Goal: Task Accomplishment & Management: Complete application form

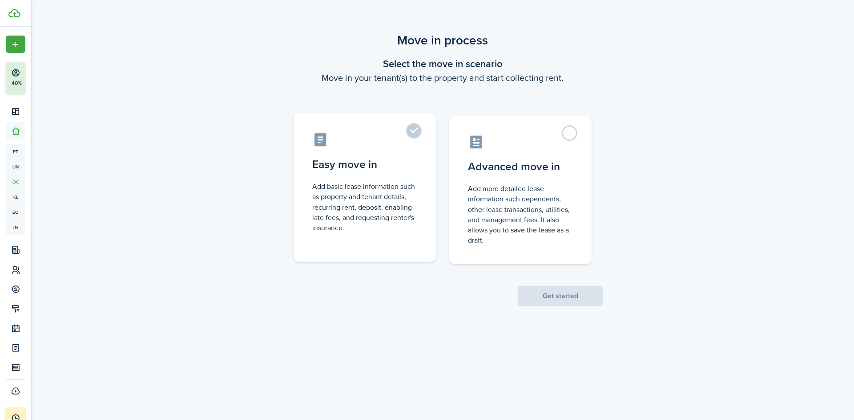
click at [374, 158] on control-radio-card-title "Easy move in" at bounding box center [364, 165] width 105 height 16
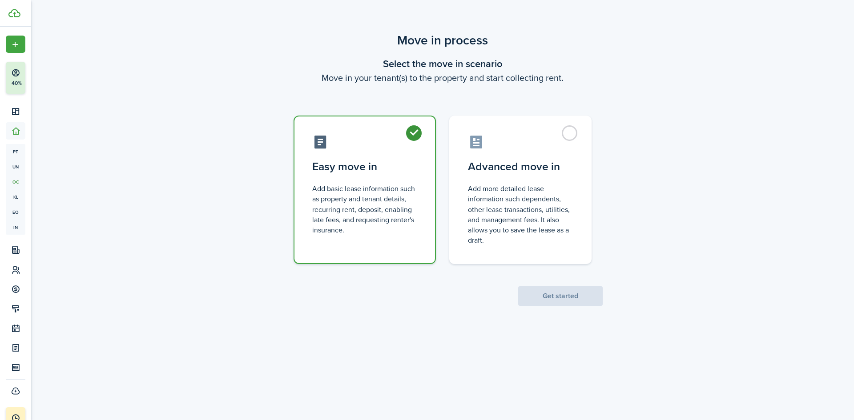
radio input "true"
click at [537, 289] on button "Get started" at bounding box center [560, 296] width 84 height 20
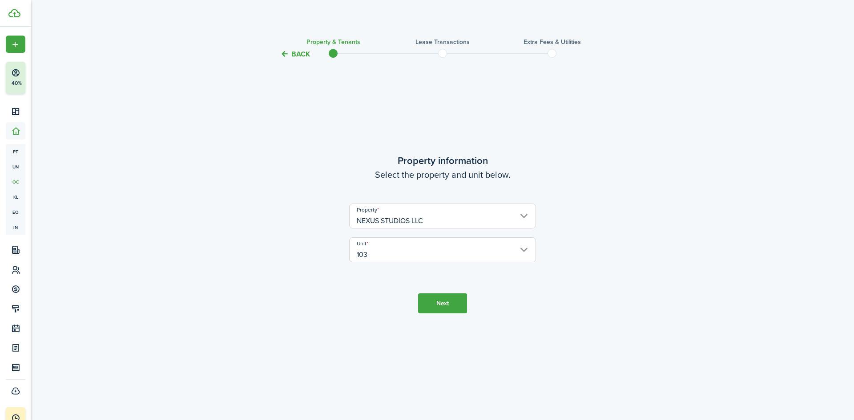
click at [452, 321] on tc-wizard-step "Property information Select the property and unit below. Property NEXUS STUDIOS…" at bounding box center [442, 233] width 373 height 325
click at [446, 310] on button "Next" at bounding box center [442, 303] width 49 height 20
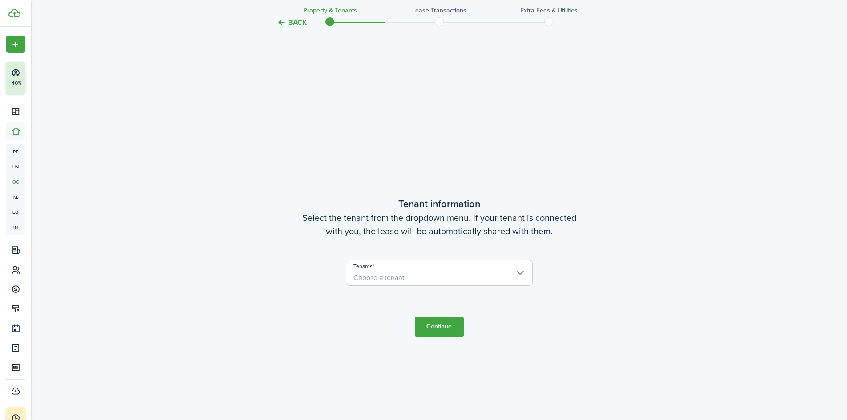
scroll to position [361, 0]
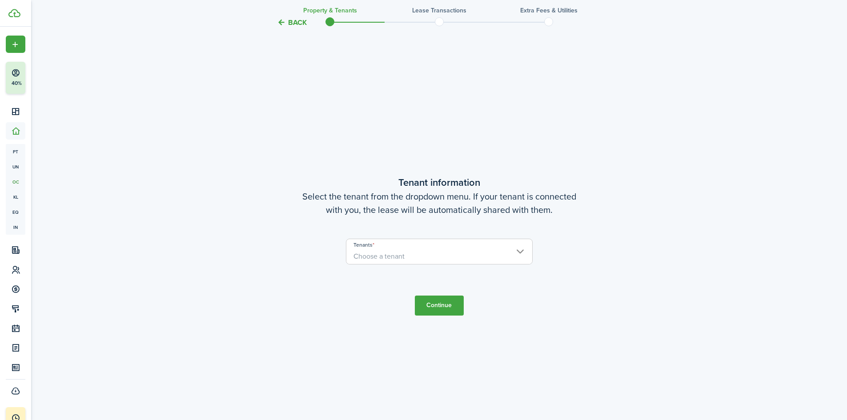
click at [450, 252] on span "Choose a tenant" at bounding box center [439, 256] width 186 height 15
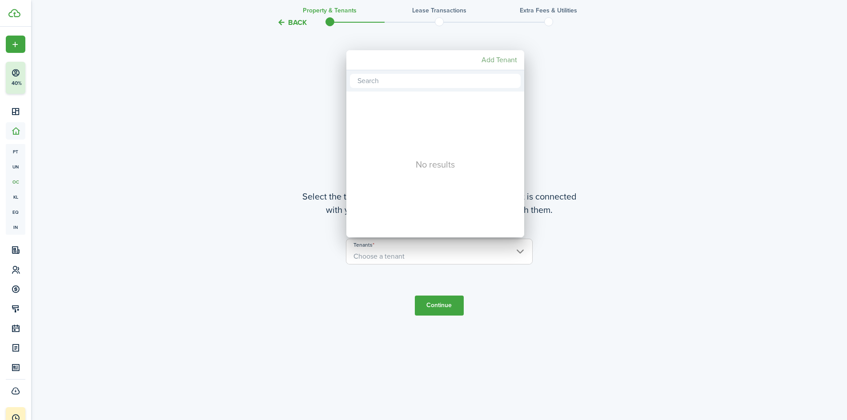
click at [495, 59] on mbsc-button "Add Tenant" at bounding box center [499, 60] width 43 height 16
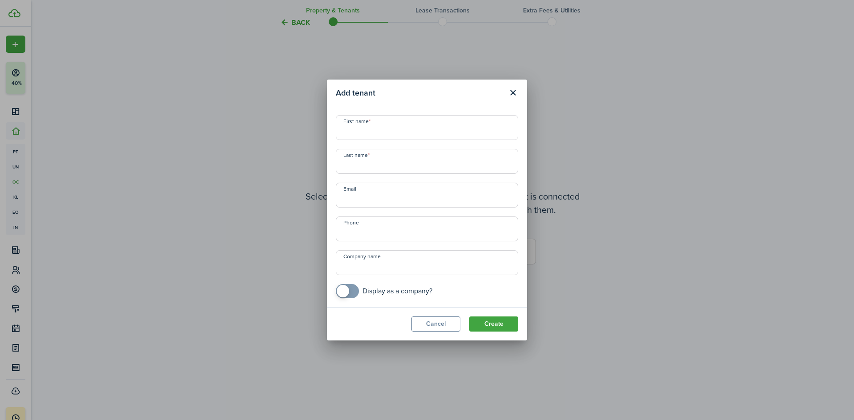
click at [403, 134] on input "First name" at bounding box center [427, 127] width 182 height 25
type input "[PERSON_NAME]"
type input "[PHONE_NUMBER]"
click at [395, 200] on input "Email" at bounding box center [427, 195] width 182 height 25
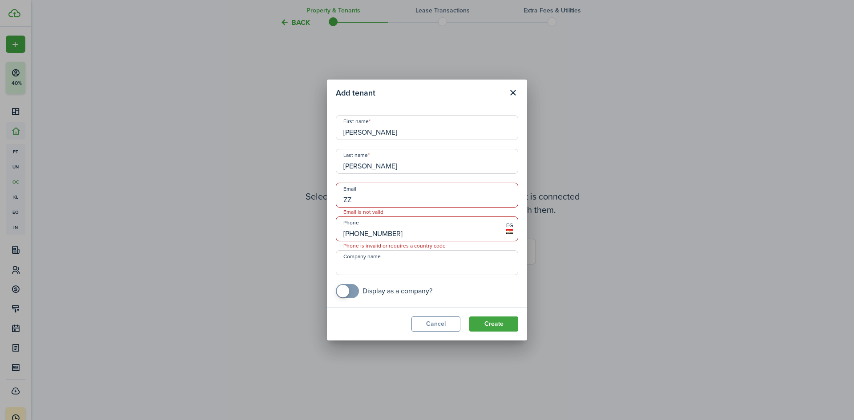
type input "Z"
type input "z"
type input "l"
type input "[EMAIL_ADDRESS][DOMAIN_NAME]"
click at [388, 234] on input "[PHONE_NUMBER]" at bounding box center [427, 229] width 182 height 25
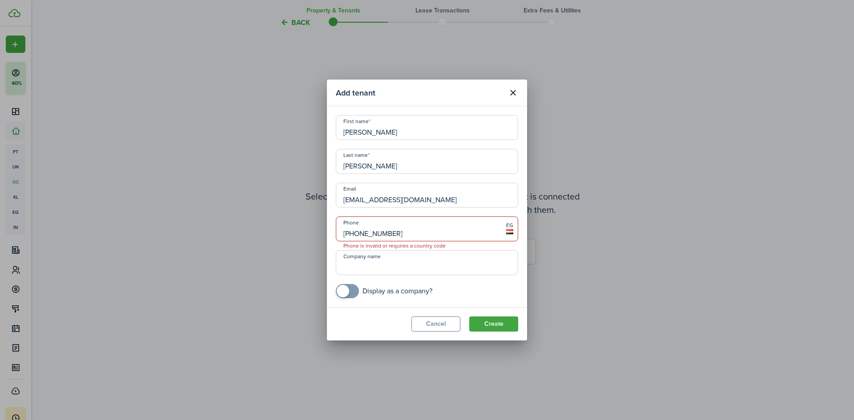
click at [388, 233] on input "[PHONE_NUMBER]" at bounding box center [427, 229] width 182 height 25
click at [366, 230] on input "[PHONE_NUMBER]" at bounding box center [427, 229] width 182 height 25
click at [368, 230] on input "[PHONE_NUMBER]" at bounding box center [427, 229] width 182 height 25
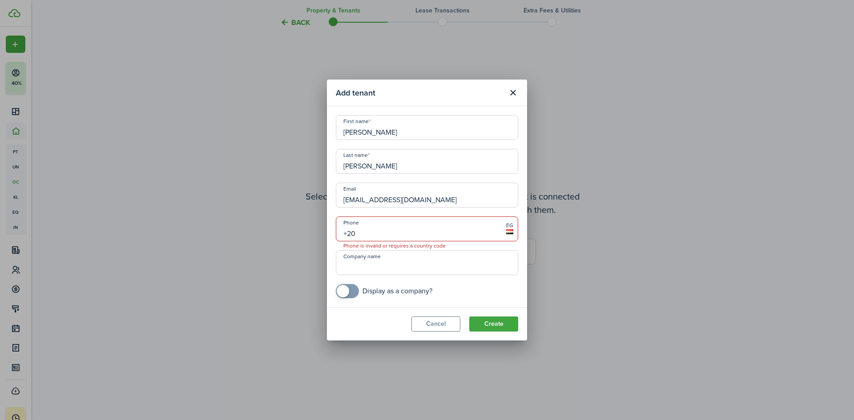
type input "+2"
type input "[PHONE_NUMBER]"
click at [412, 246] on div "First name [PERSON_NAME] Last name [PERSON_NAME] Email [EMAIL_ADDRESS][DOMAIN_N…" at bounding box center [426, 206] width 191 height 183
click at [385, 135] on input "[PERSON_NAME]" at bounding box center [427, 127] width 182 height 25
click at [385, 136] on input "[PERSON_NAME]" at bounding box center [427, 127] width 182 height 25
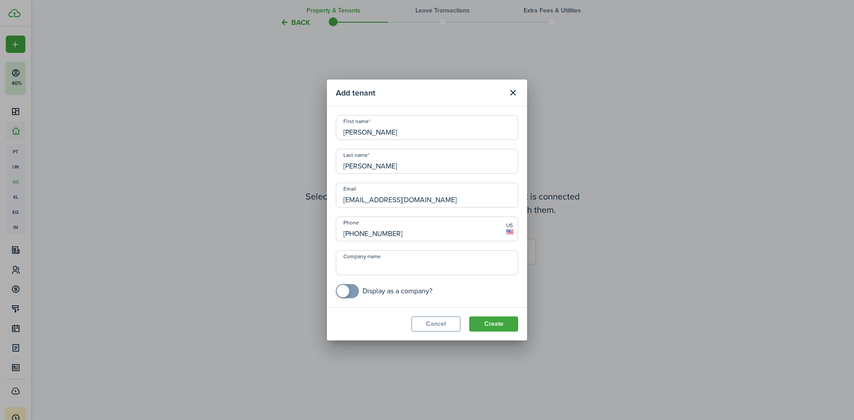
type input "Zlata"
click at [398, 173] on input "[PERSON_NAME]" at bounding box center [427, 161] width 182 height 25
click at [398, 172] on input "[PERSON_NAME]" at bounding box center [427, 161] width 182 height 25
type input "Darling"
click at [500, 323] on button "Create" at bounding box center [493, 324] width 49 height 15
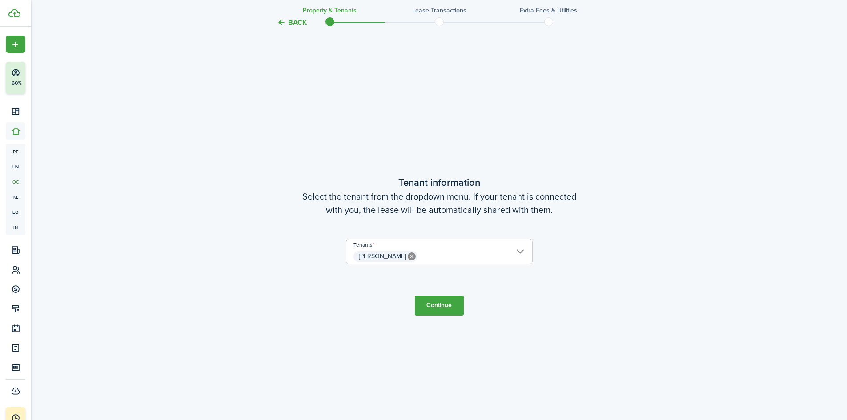
click at [454, 305] on button "Continue" at bounding box center [439, 306] width 49 height 20
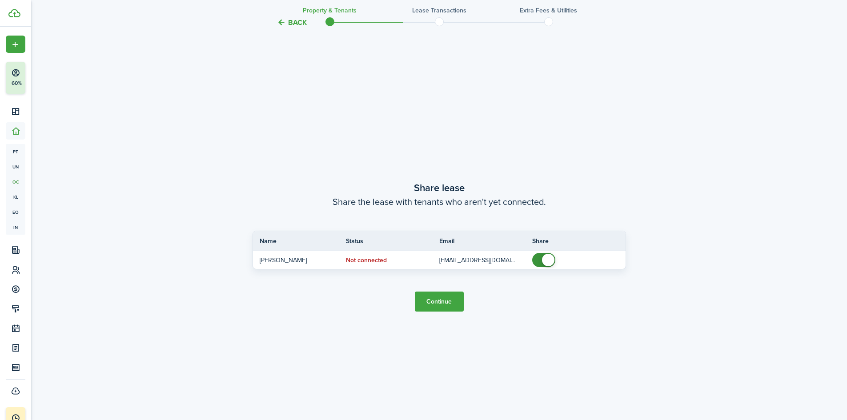
scroll to position [781, 0]
click at [436, 300] on button "Continue" at bounding box center [439, 301] width 49 height 20
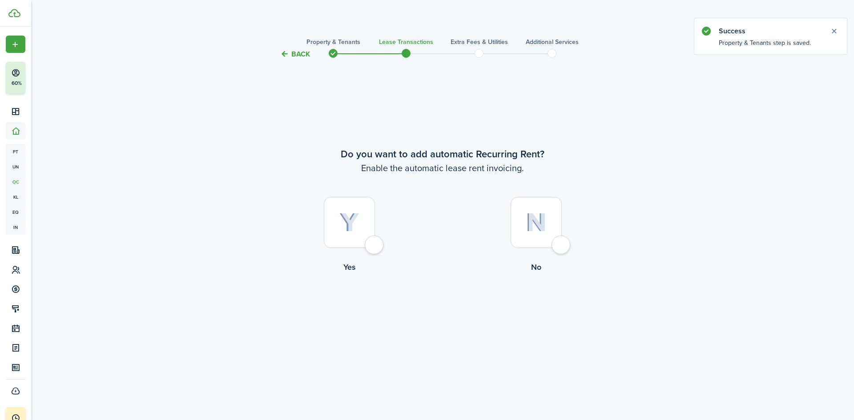
click at [373, 246] on div at bounding box center [349, 222] width 51 height 51
radio input "true"
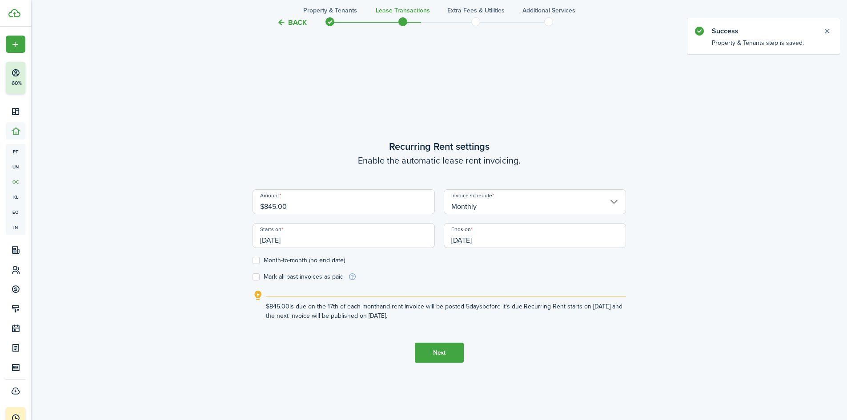
scroll to position [361, 0]
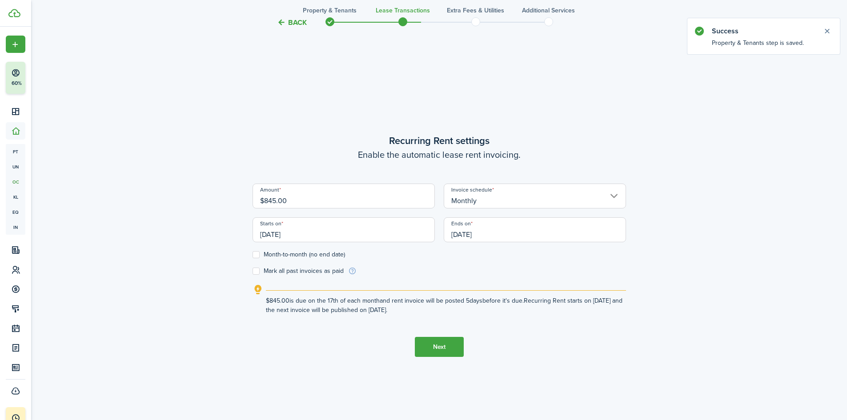
click at [489, 185] on input "Monthly" at bounding box center [535, 196] width 182 height 25
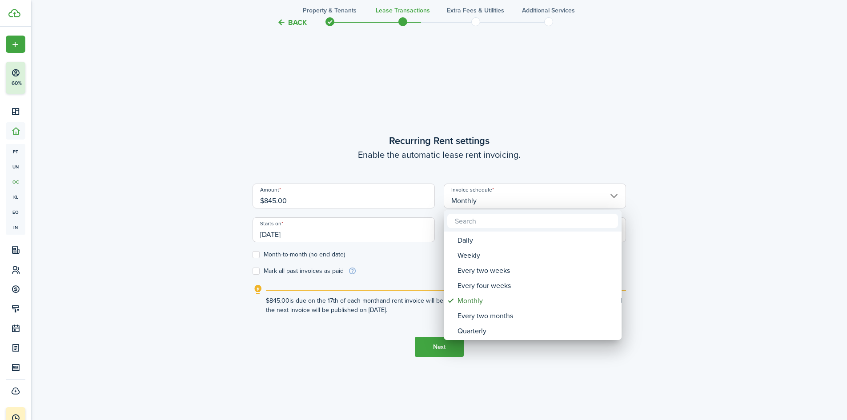
click at [400, 190] on div at bounding box center [423, 210] width 989 height 562
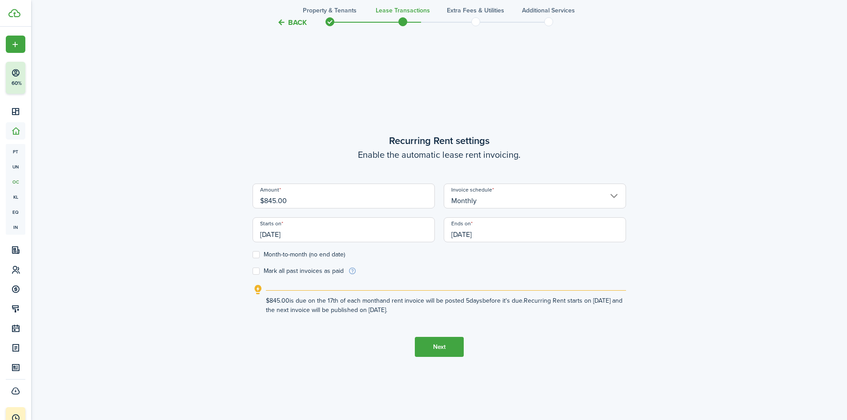
drag, startPoint x: 347, startPoint y: 202, endPoint x: 336, endPoint y: 206, distance: 12.2
click at [336, 206] on input "$845.00" at bounding box center [344, 196] width 182 height 25
click at [290, 21] on button "Back" at bounding box center [292, 22] width 30 height 9
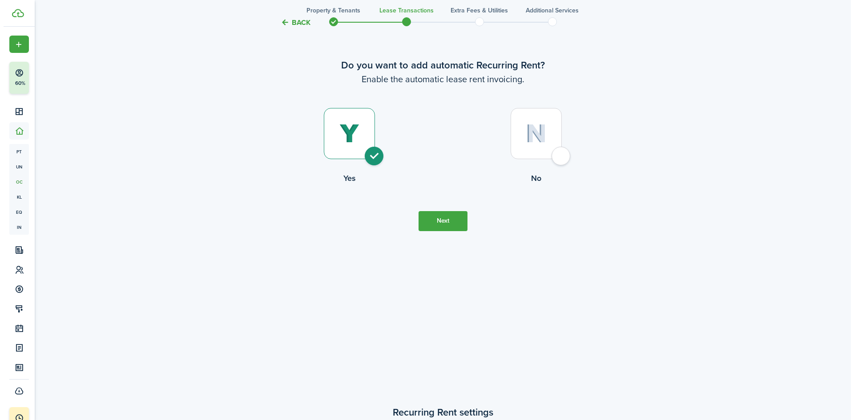
scroll to position [0, 0]
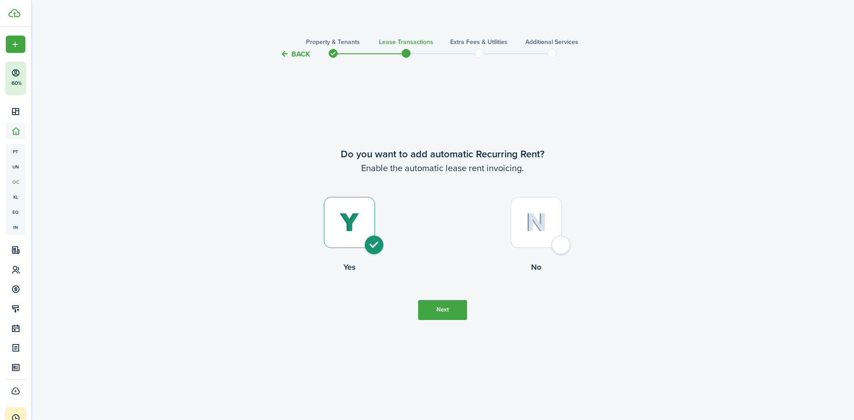
click at [292, 22] on dashboard-content "Back Property & Tenants Lease Transactions Extra fees & Utilities Additional Se…" at bounding box center [442, 420] width 823 height 840
click at [301, 60] on tc-wizard-header "Back Property & Tenants Lease Transactions Extra fees & Utilities Additional Se…" at bounding box center [442, 51] width 387 height 40
click at [298, 49] on button "Back" at bounding box center [295, 53] width 30 height 9
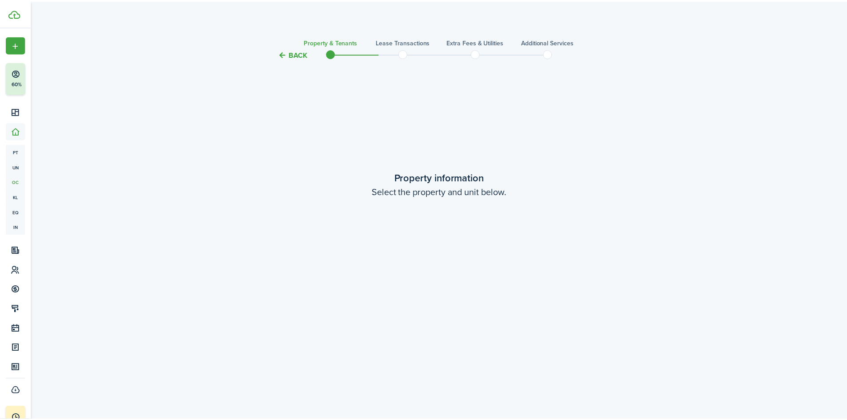
scroll to position [781, 0]
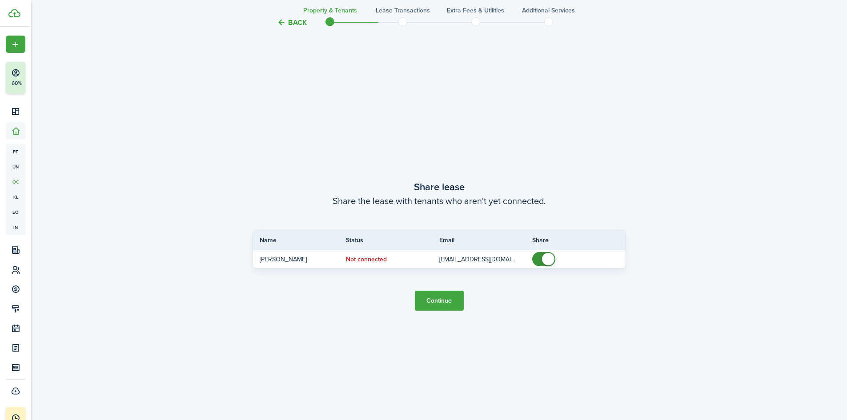
click at [285, 9] on tc-wizard-header "Back Property & Tenants Lease Transactions Extra fees & Utilities Additional Se…" at bounding box center [439, 20] width 387 height 40
click at [288, 26] on button "Back" at bounding box center [292, 22] width 30 height 9
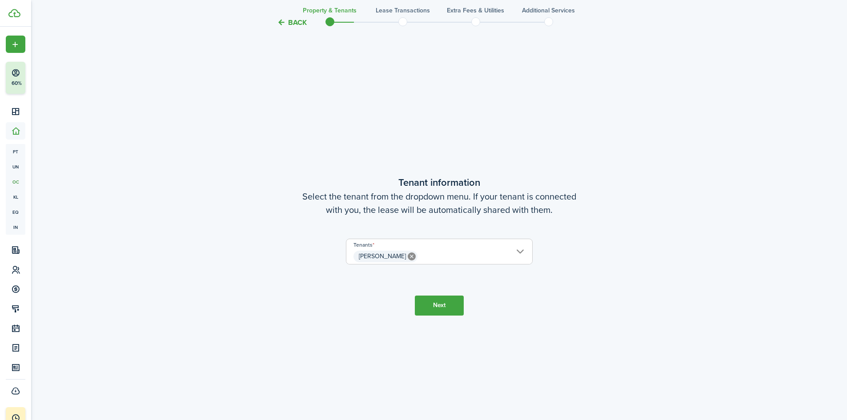
click at [293, 26] on button "Back" at bounding box center [292, 22] width 30 height 9
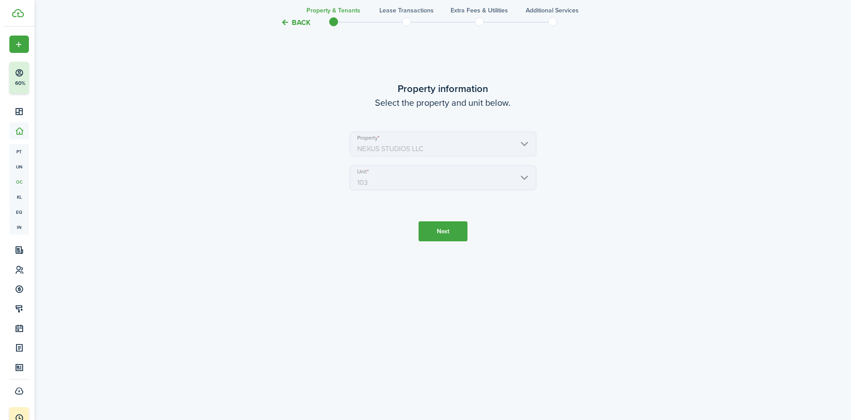
scroll to position [0, 0]
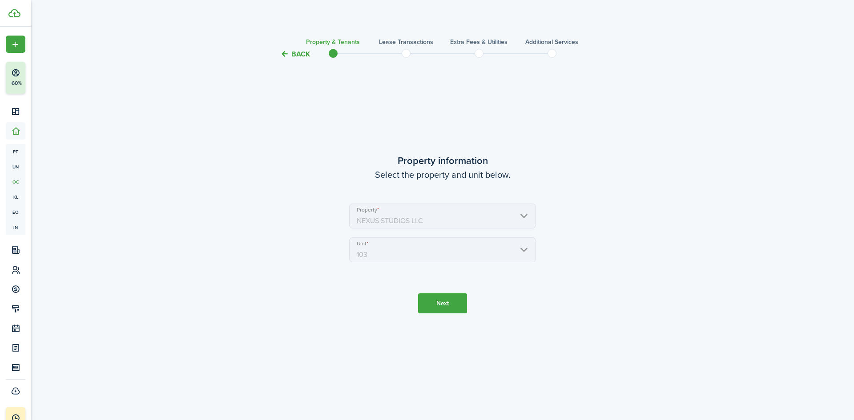
click at [293, 26] on dashboard-content "Back Property & Tenants Lease Transactions Extra fees & Utilities Additional Se…" at bounding box center [442, 420] width 823 height 840
drag, startPoint x: 300, startPoint y: 47, endPoint x: 299, endPoint y: 56, distance: 8.6
click at [299, 56] on tc-wizard-header "Back Property & Tenants Lease Transactions Extra fees & Utilities Additional Se…" at bounding box center [442, 51] width 387 height 40
click at [299, 56] on button "Back" at bounding box center [295, 53] width 30 height 9
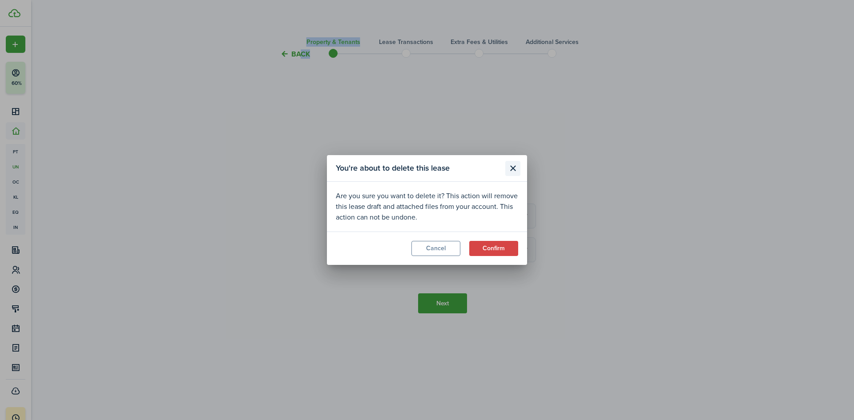
click at [508, 167] on button "Close modal" at bounding box center [512, 168] width 15 height 15
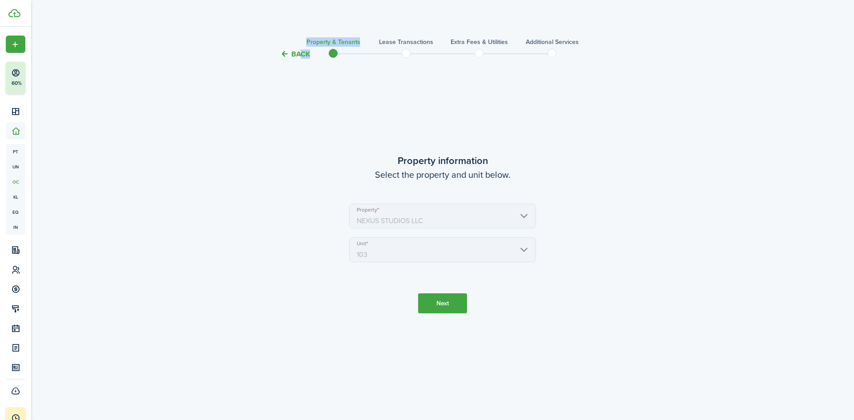
click at [457, 297] on button "Next" at bounding box center [442, 303] width 49 height 20
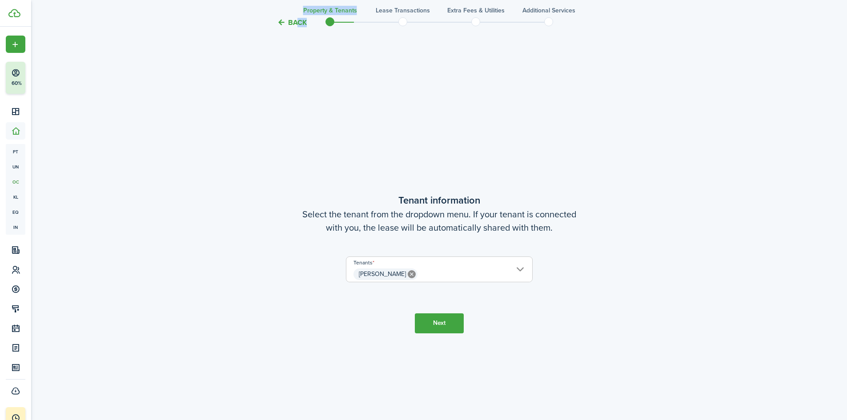
scroll to position [361, 0]
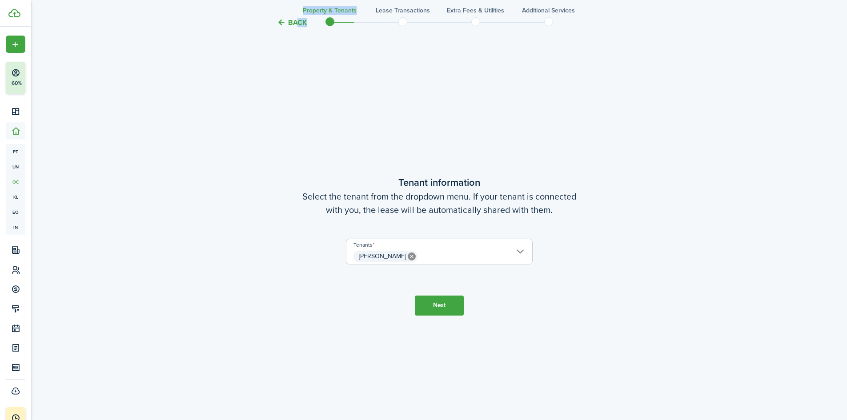
click at [457, 315] on button "Next" at bounding box center [439, 306] width 49 height 20
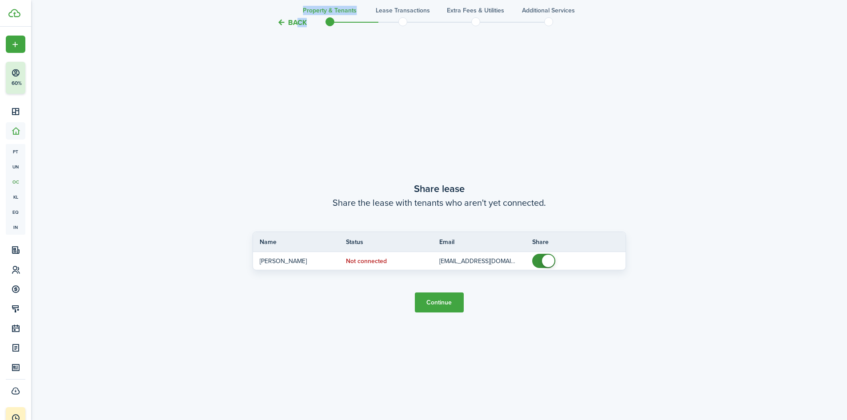
scroll to position [781, 0]
click at [433, 309] on button "Continue" at bounding box center [439, 301] width 49 height 20
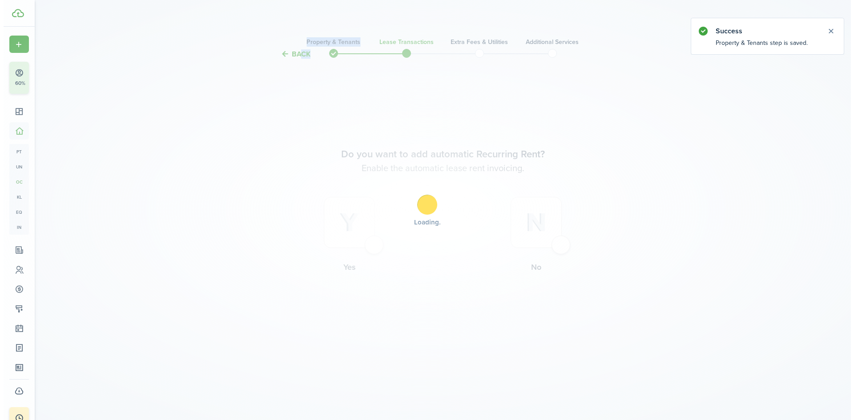
scroll to position [0, 0]
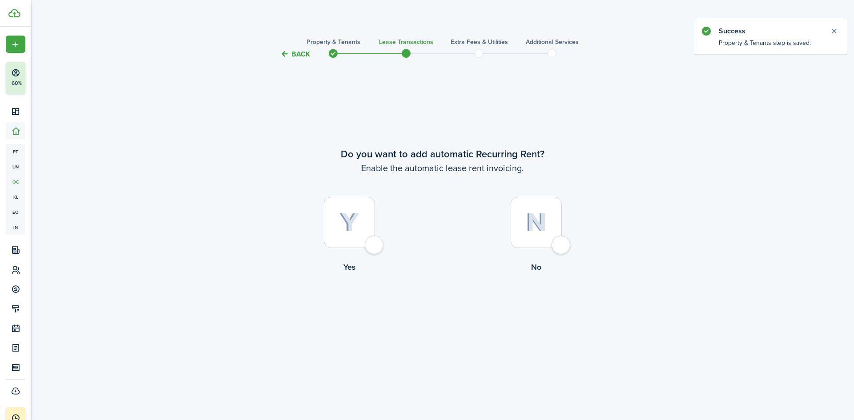
click at [375, 245] on div at bounding box center [349, 222] width 51 height 51
radio input "true"
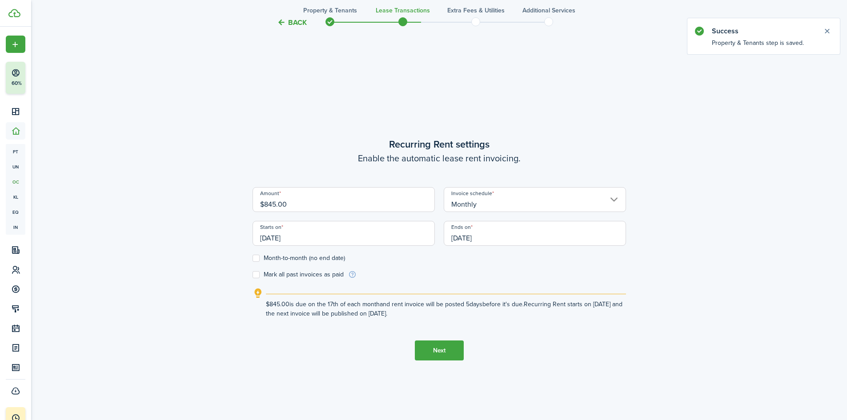
scroll to position [361, 0]
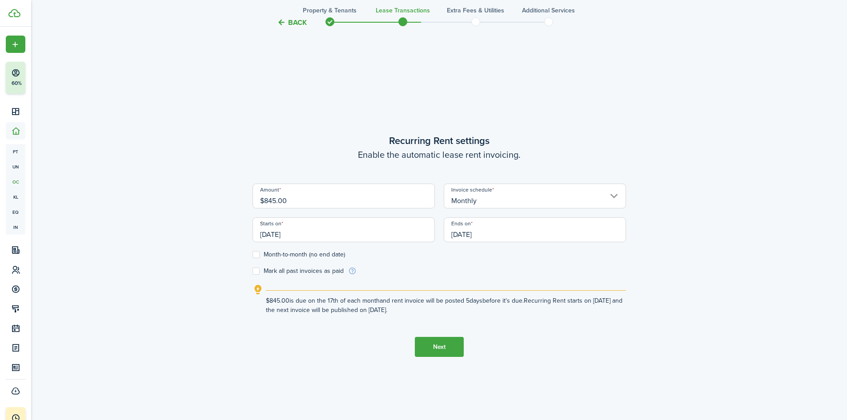
click at [330, 204] on input "$845.00" at bounding box center [344, 196] width 182 height 25
click at [473, 196] on input "Monthly" at bounding box center [535, 196] width 182 height 25
type input "$195.00"
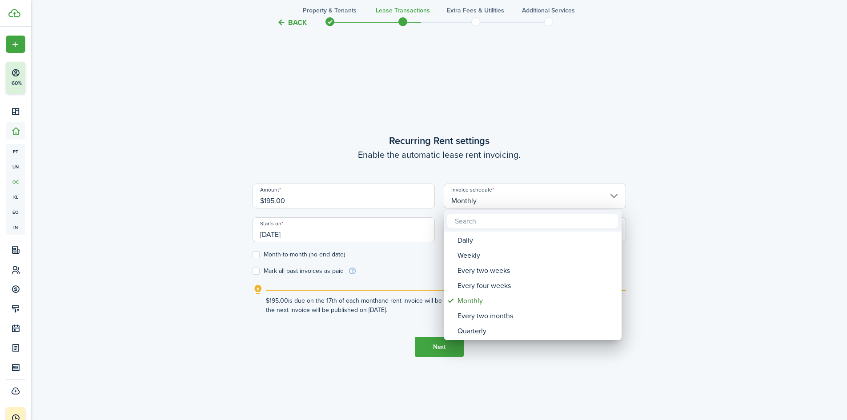
drag, startPoint x: 487, startPoint y: 197, endPoint x: 498, endPoint y: 193, distance: 10.7
click at [491, 193] on div at bounding box center [423, 210] width 989 height 562
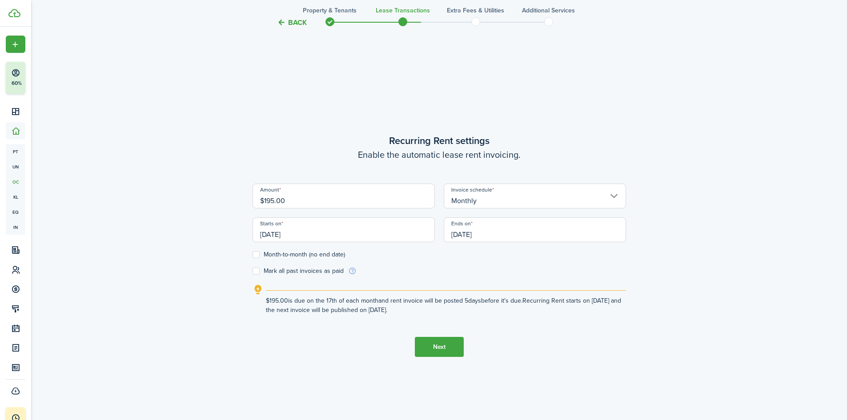
click at [497, 193] on input "Monthly" at bounding box center [535, 196] width 182 height 25
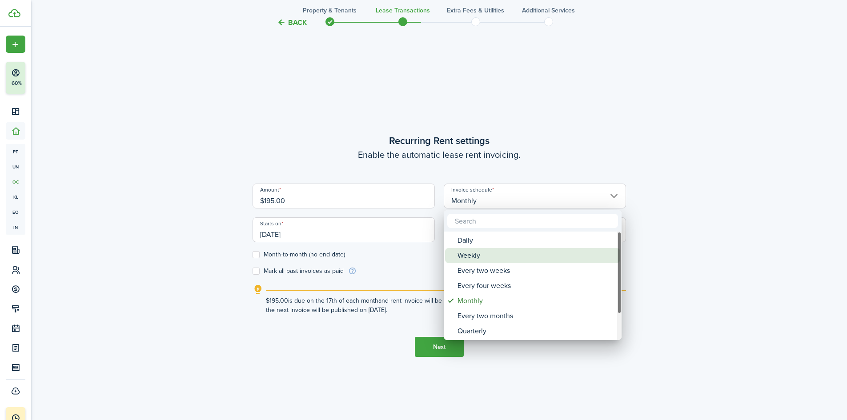
click at [493, 255] on div "Weekly" at bounding box center [536, 255] width 157 height 15
type input "Weekly"
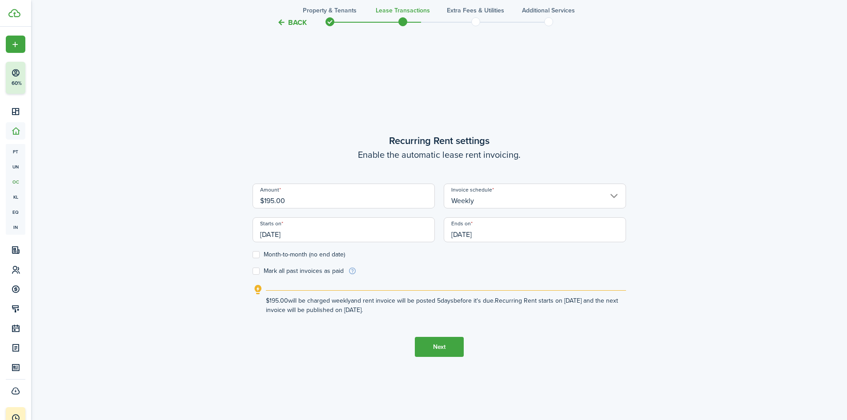
click at [308, 272] on label "Mark all past invoices as paid" at bounding box center [298, 271] width 91 height 7
click at [253, 272] on input "Mark all past invoices as paid" at bounding box center [252, 271] width 0 height 0
checkbox input "true"
click at [305, 257] on label "Month-to-month (no end date)" at bounding box center [299, 254] width 92 height 7
click at [253, 255] on input "Month-to-month (no end date)" at bounding box center [252, 255] width 0 height 0
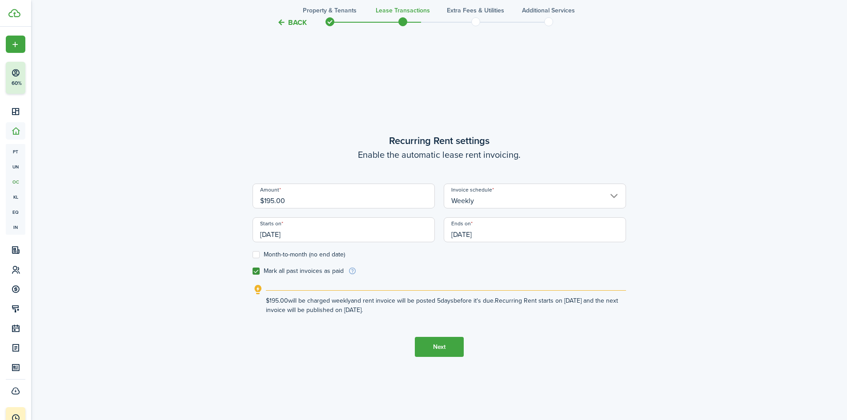
checkbox input "true"
click at [431, 356] on button "Next" at bounding box center [439, 347] width 49 height 20
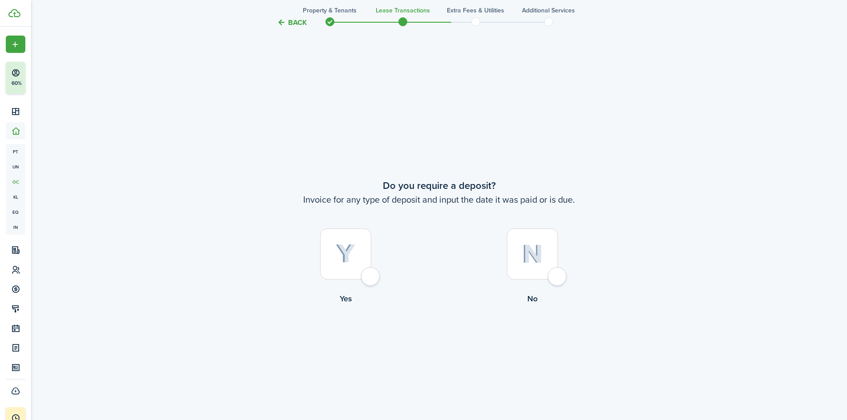
scroll to position [781, 0]
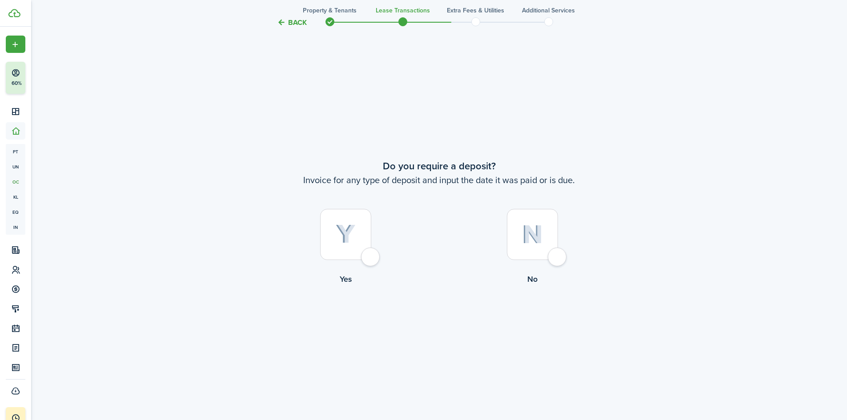
click at [546, 265] on label "No" at bounding box center [532, 249] width 187 height 80
radio input "true"
drag, startPoint x: 543, startPoint y: 249, endPoint x: 533, endPoint y: 257, distance: 13.3
click at [538, 253] on div at bounding box center [532, 234] width 51 height 51
click at [433, 333] on tc-wizard-step "Do you require a deposit? Invoice for any type of deposit and input the date it…" at bounding box center [439, 245] width 373 height 420
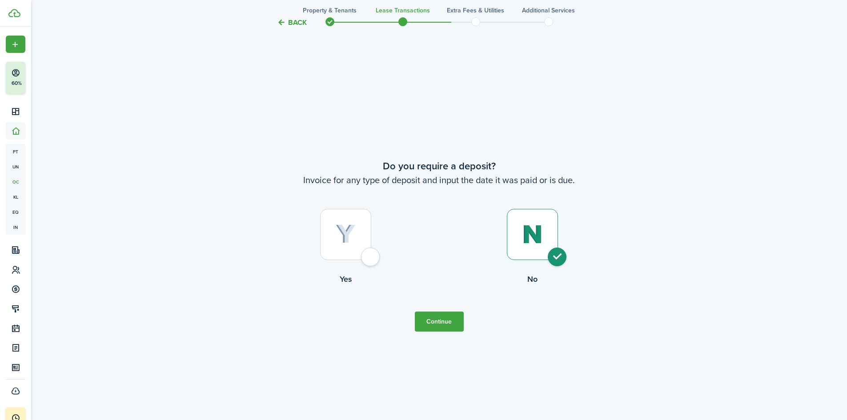
click at [433, 325] on button "Continue" at bounding box center [439, 322] width 49 height 20
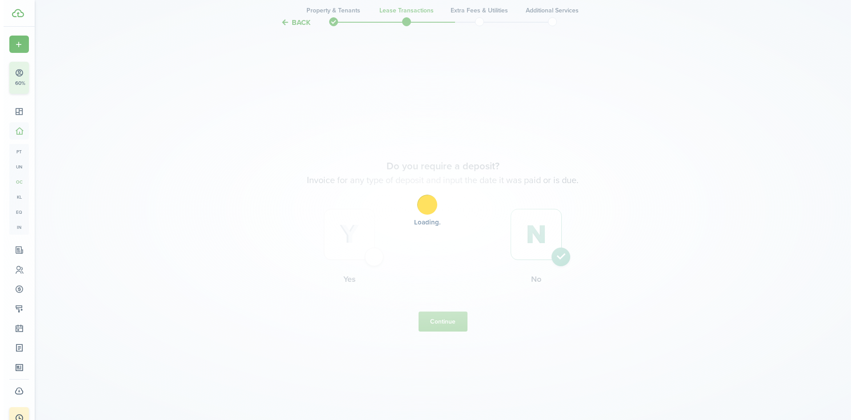
scroll to position [0, 0]
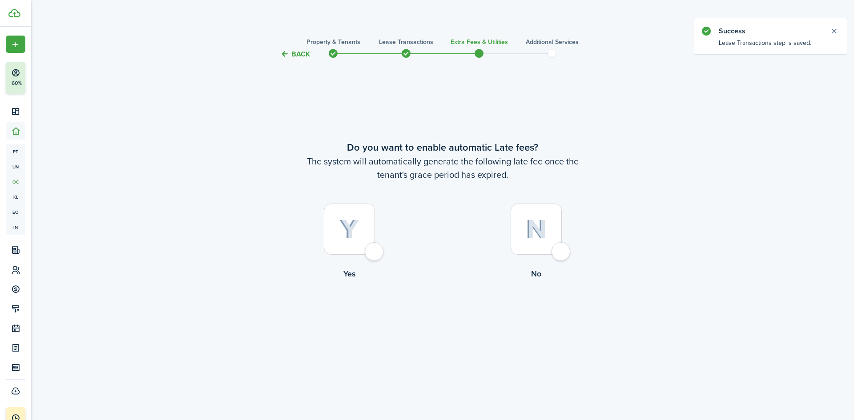
click at [356, 254] on div at bounding box center [349, 229] width 51 height 51
radio input "true"
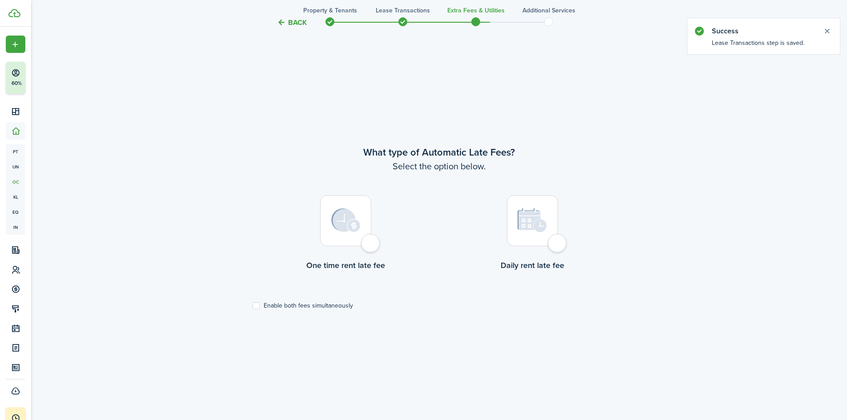
scroll to position [361, 0]
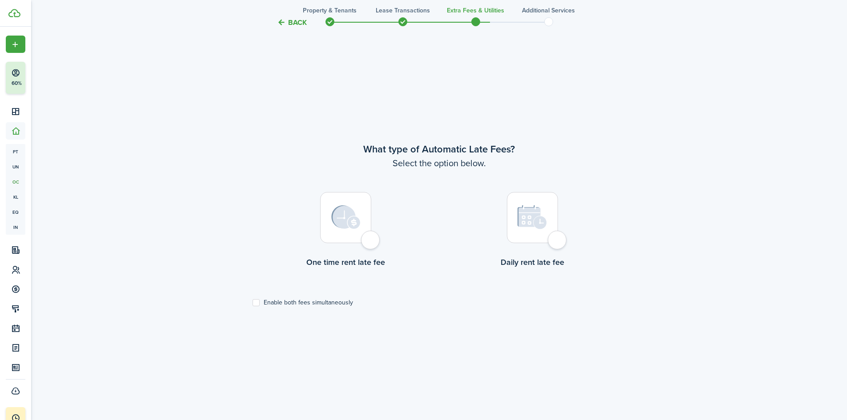
click at [533, 228] on img at bounding box center [533, 217] width 30 height 25
radio input "true"
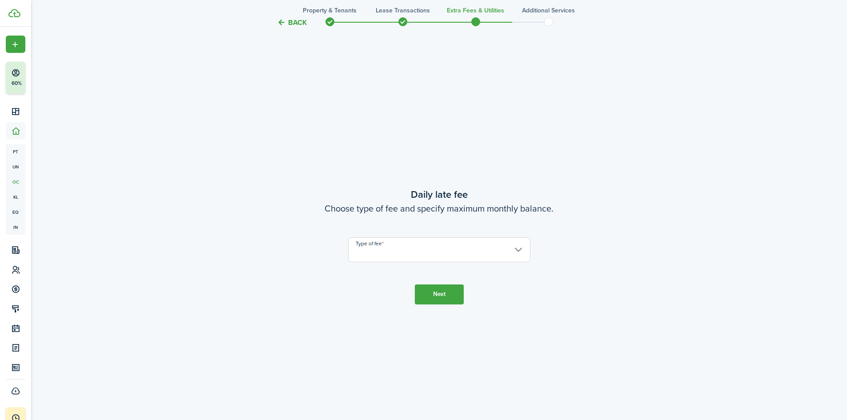
scroll to position [781, 0]
click at [454, 249] on input "Type of fee" at bounding box center [439, 249] width 182 height 25
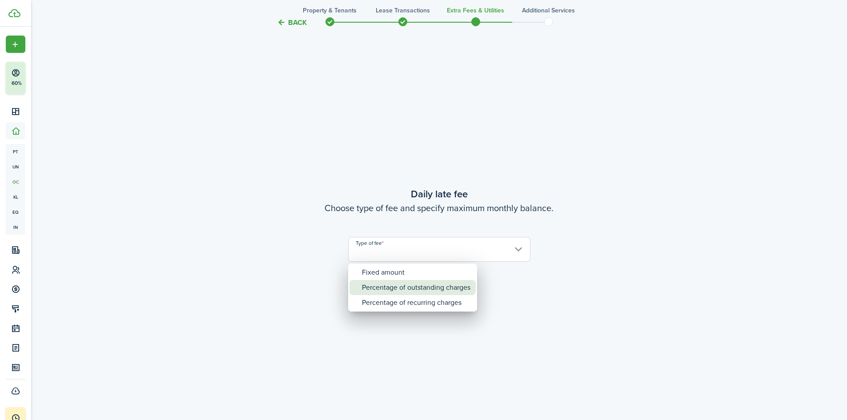
click at [432, 280] on div "Percentage of outstanding charges" at bounding box center [416, 287] width 108 height 15
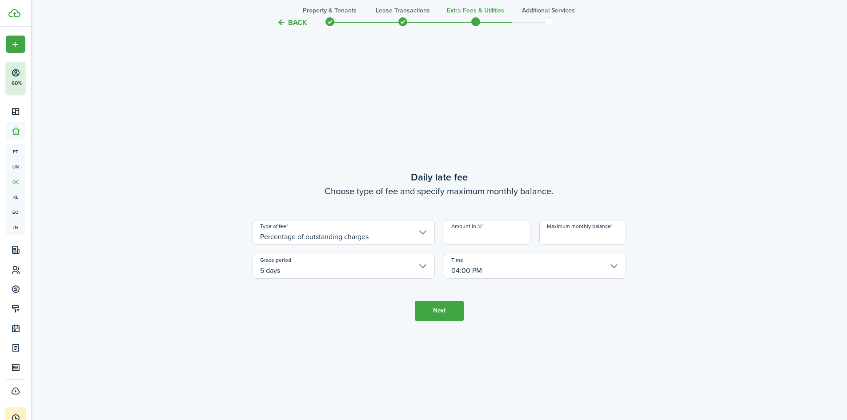
click at [387, 238] on input "Percentage of outstanding charges" at bounding box center [344, 232] width 182 height 25
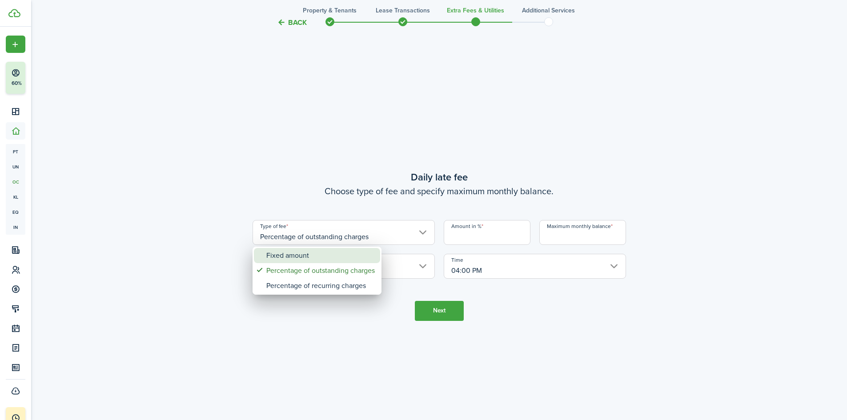
click at [340, 260] on div "Fixed amount" at bounding box center [320, 255] width 108 height 15
type input "Fixed amount"
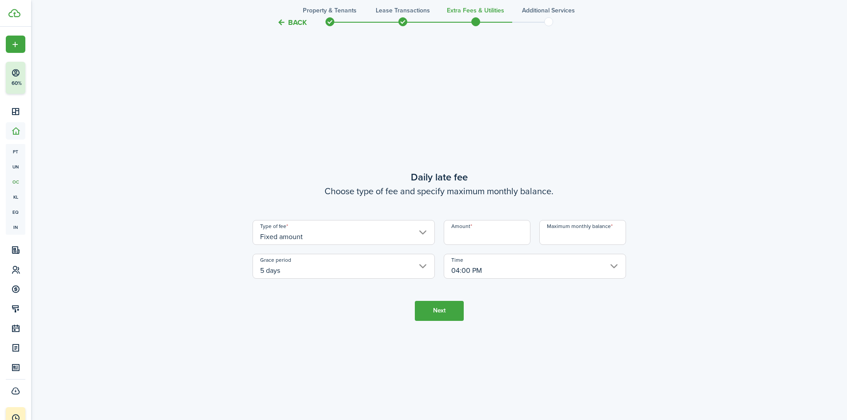
click at [462, 237] on input "Amount" at bounding box center [487, 232] width 87 height 25
type input "$25.00"
click at [576, 245] on div "Type of fee Fixed amount Amount $25.00 Maximum monthly balance Grace period 5 d…" at bounding box center [439, 249] width 382 height 59
click at [361, 266] on input "5 days" at bounding box center [344, 266] width 182 height 25
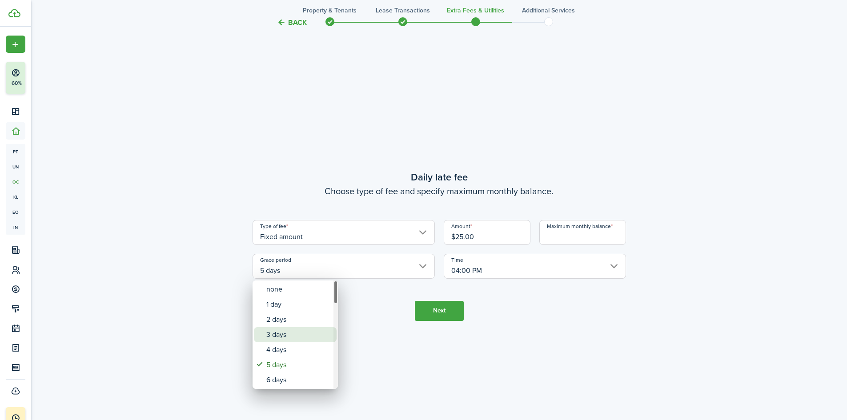
click at [317, 337] on div "3 days" at bounding box center [298, 334] width 65 height 15
type input "3 days"
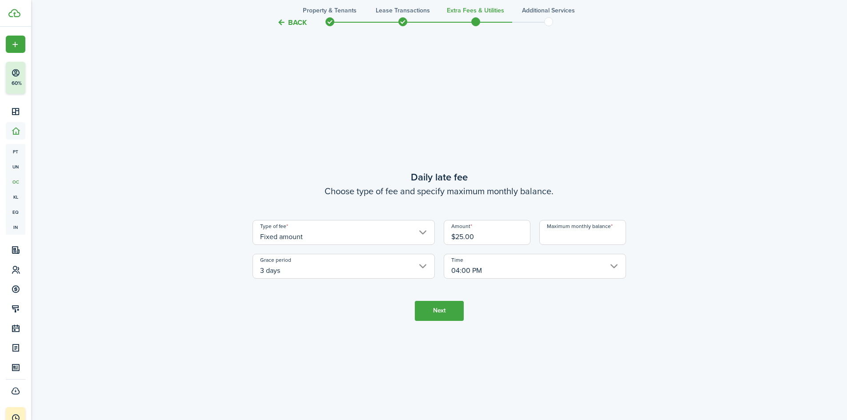
click at [520, 266] on input "04:00 PM" at bounding box center [535, 266] width 182 height 25
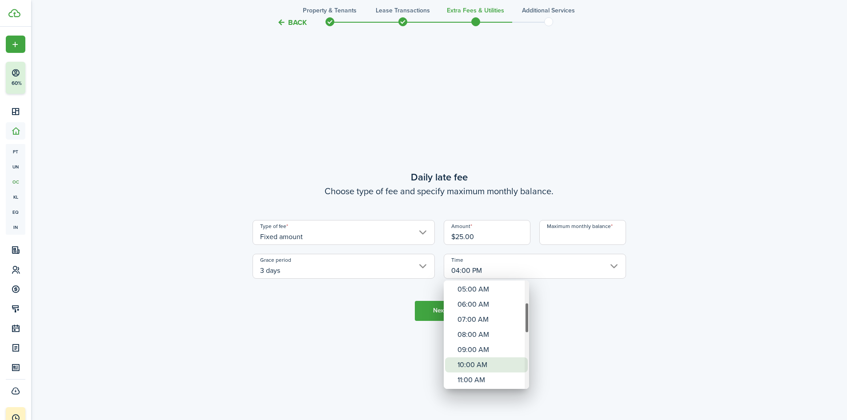
click at [503, 361] on div "10:00 AM" at bounding box center [490, 364] width 65 height 15
type input "10:00 AM"
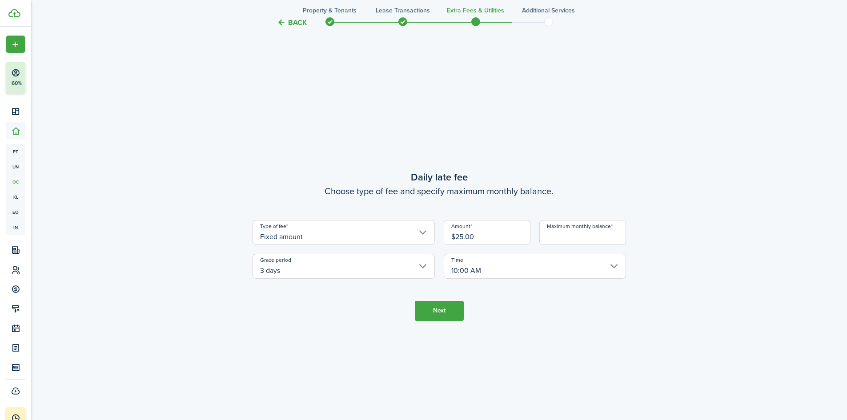
click at [439, 312] on button "Next" at bounding box center [439, 311] width 49 height 20
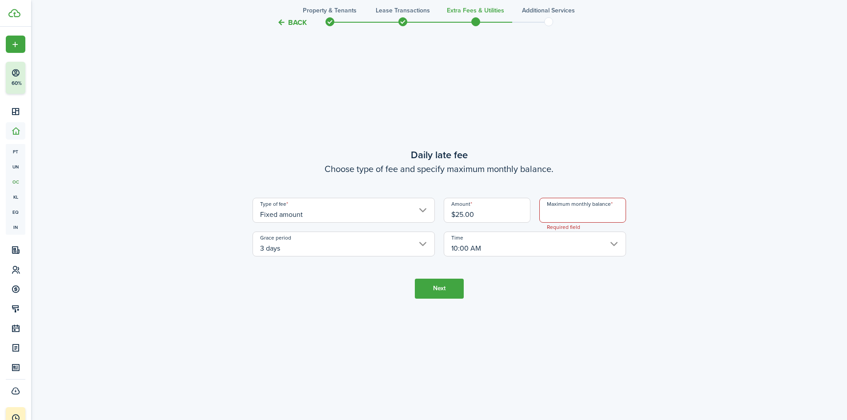
click at [584, 205] on input "Maximum monthly balance" at bounding box center [582, 210] width 87 height 25
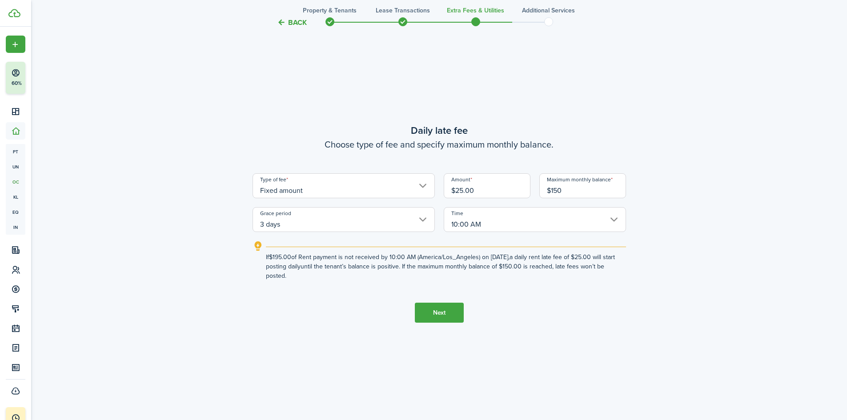
type input "$150.00"
click at [457, 317] on button "Next" at bounding box center [439, 313] width 49 height 20
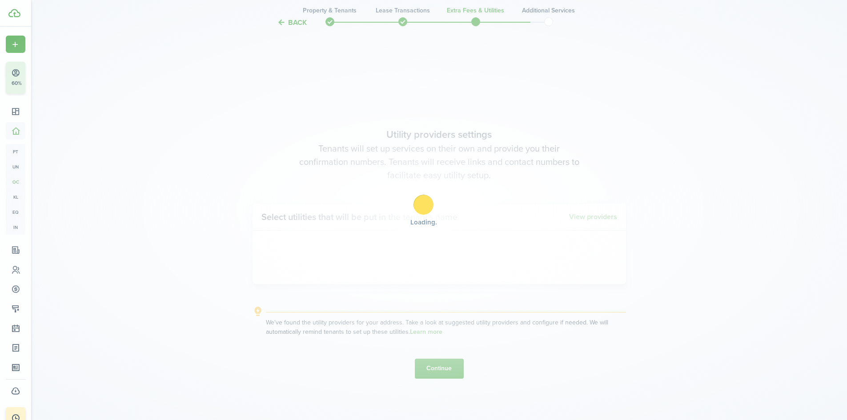
scroll to position [1201, 0]
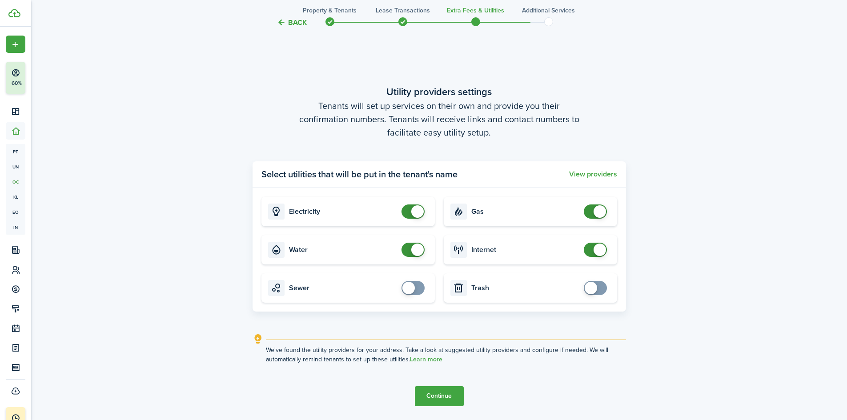
checkbox input "false"
click at [422, 208] on span at bounding box center [417, 211] width 12 height 12
checkbox input "false"
click at [418, 248] on span at bounding box center [417, 250] width 12 height 12
checkbox input "false"
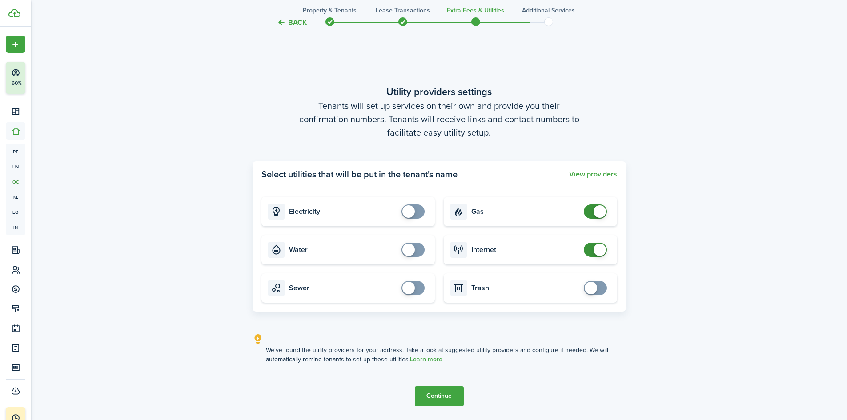
click at [596, 212] on span at bounding box center [600, 211] width 12 height 12
click at [595, 253] on span at bounding box center [600, 250] width 12 height 12
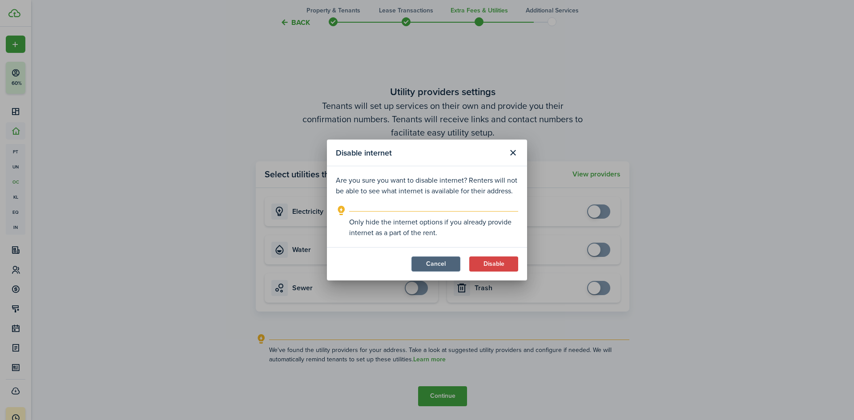
click at [452, 269] on button "Cancel" at bounding box center [435, 264] width 49 height 15
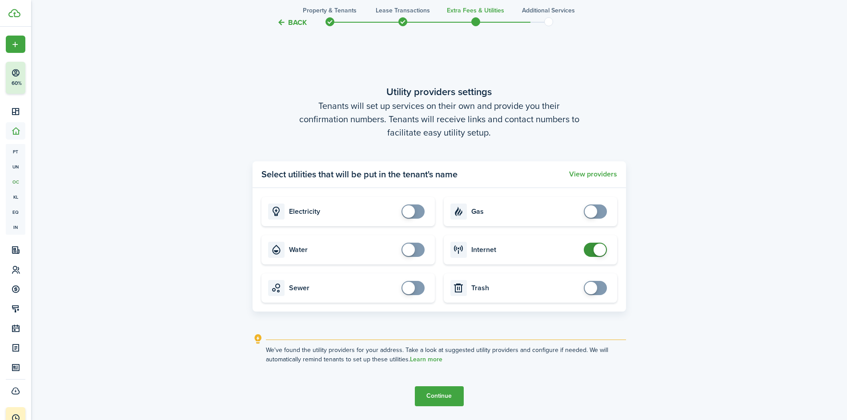
checkbox input "false"
click at [593, 252] on span at bounding box center [595, 250] width 9 height 14
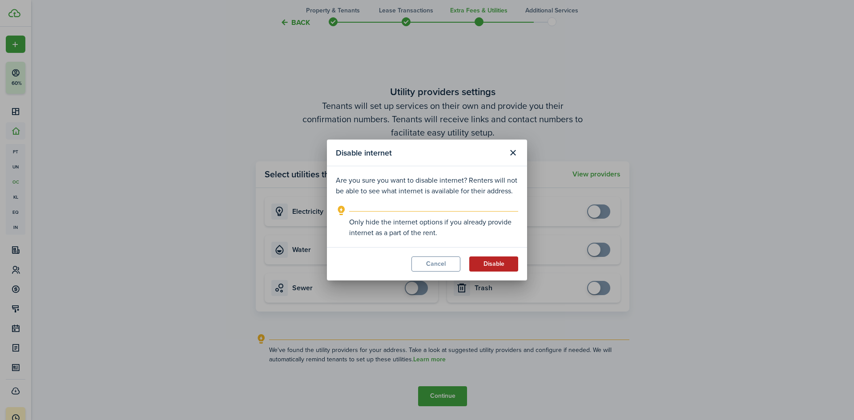
click at [498, 268] on button "Disable" at bounding box center [493, 264] width 49 height 15
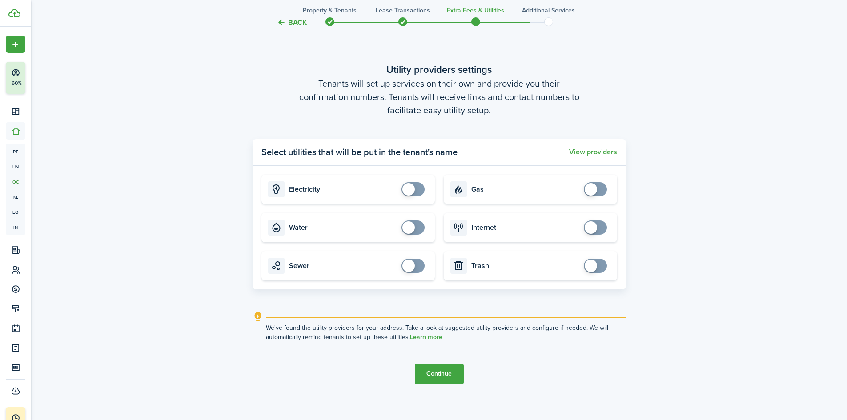
scroll to position [1261, 0]
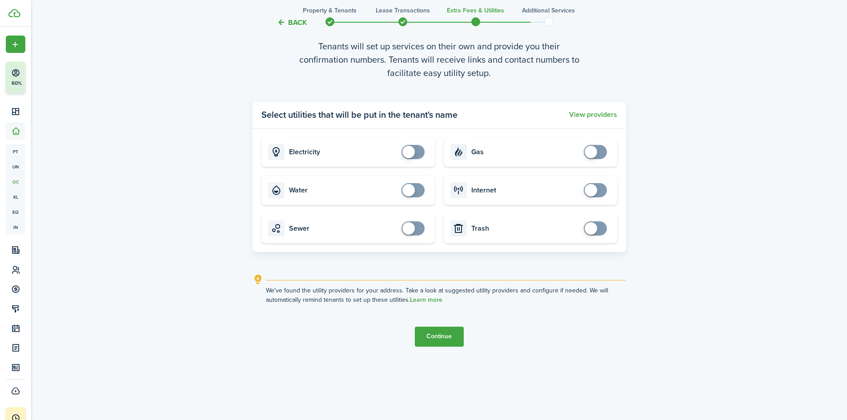
click at [445, 336] on button "Continue" at bounding box center [439, 337] width 49 height 20
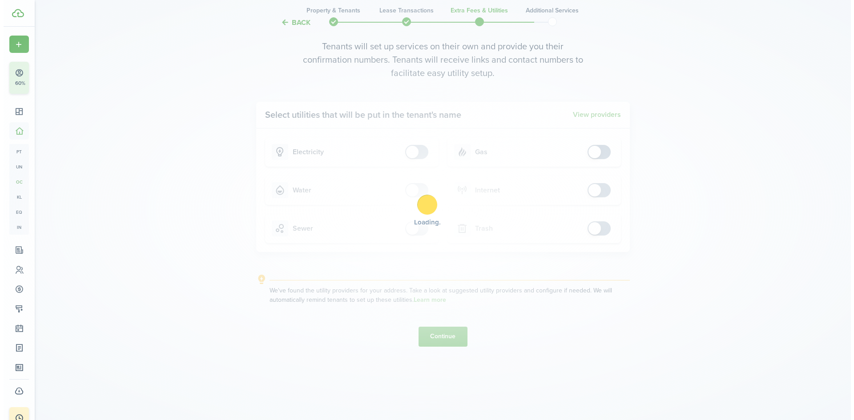
scroll to position [0, 0]
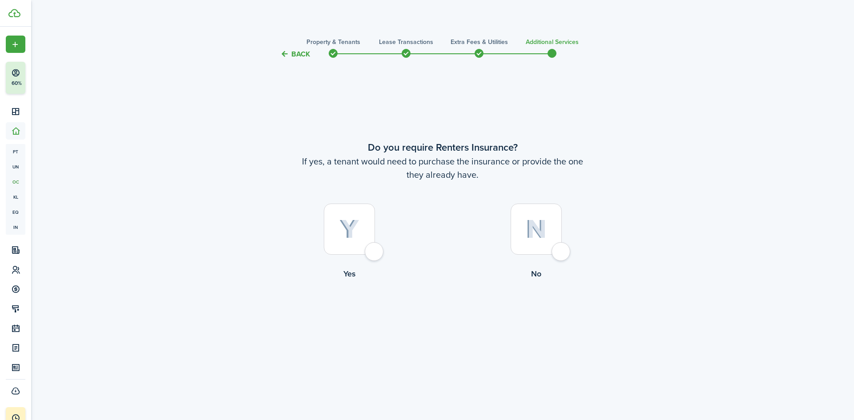
click at [375, 250] on div at bounding box center [349, 229] width 51 height 51
radio input "true"
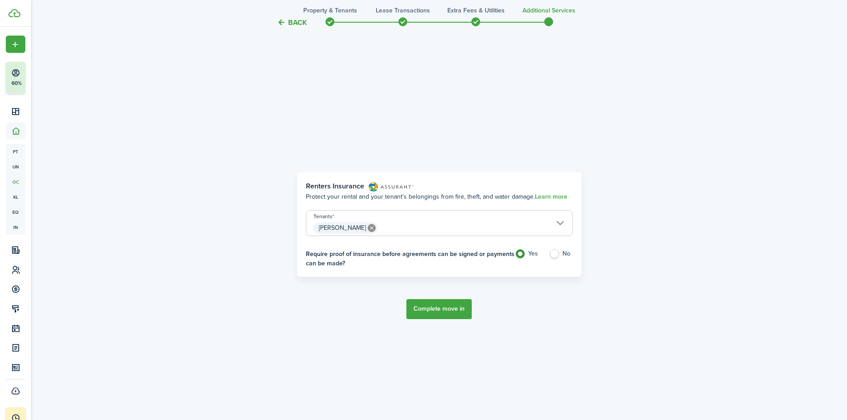
scroll to position [361, 0]
click at [563, 255] on label "No" at bounding box center [561, 255] width 24 height 13
radio input "false"
radio input "true"
click at [440, 306] on button "Complete move in" at bounding box center [438, 309] width 65 height 20
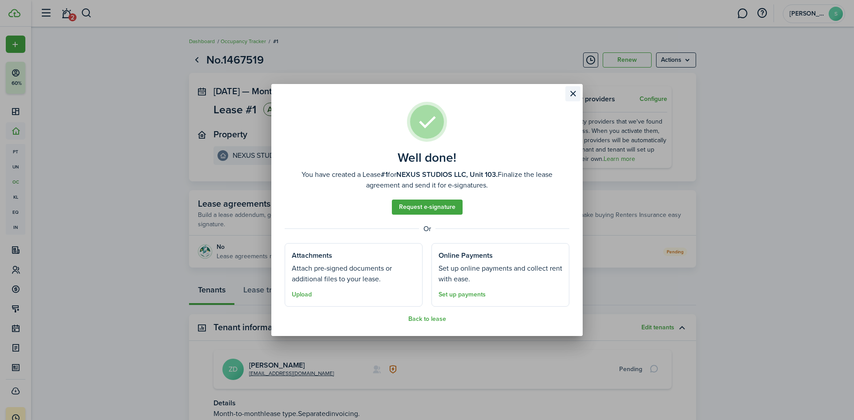
click at [567, 94] on button "Close modal" at bounding box center [572, 93] width 15 height 15
